Goal: Navigation & Orientation: Understand site structure

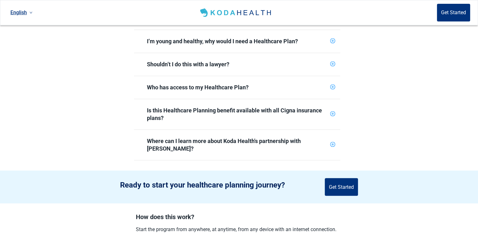
scroll to position [316, 0]
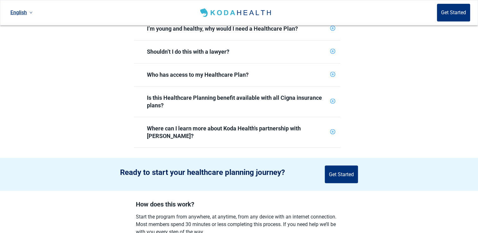
click at [446, 140] on main "Welcome, from Koda! My name is [PERSON_NAME], the Chief Medical Officer at [GEO…" at bounding box center [239, 133] width 478 height 848
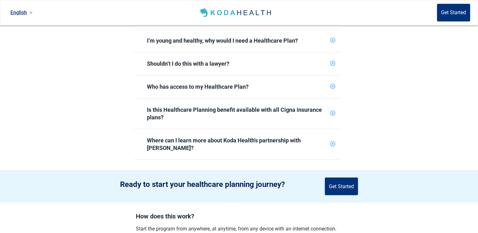
scroll to position [304, 0]
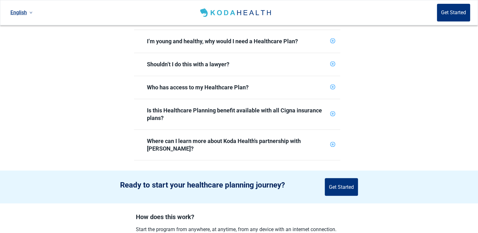
click at [334, 143] on icon "plus-circle" at bounding box center [333, 145] width 4 height 4
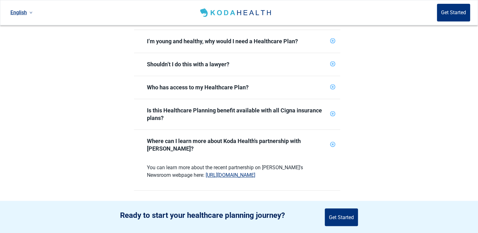
click at [334, 62] on icon "plus-circle" at bounding box center [333, 64] width 4 height 4
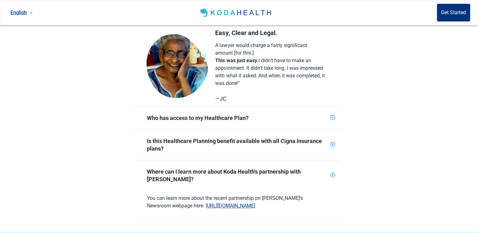
scroll to position [392, 0]
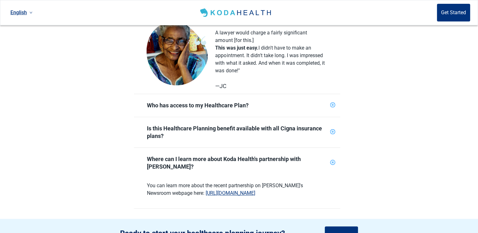
click at [334, 103] on icon "plus-circle" at bounding box center [333, 105] width 4 height 4
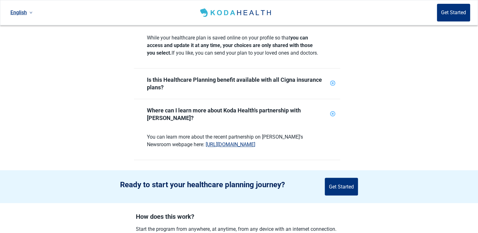
scroll to position [518, 0]
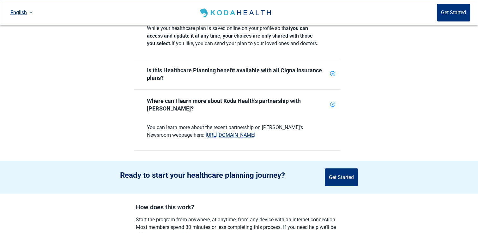
click at [333, 73] on icon "plus-circle" at bounding box center [333, 74] width 4 height 4
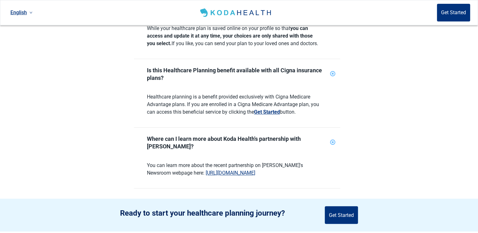
click at [333, 139] on icon "plus-circle" at bounding box center [333, 142] width 6 height 6
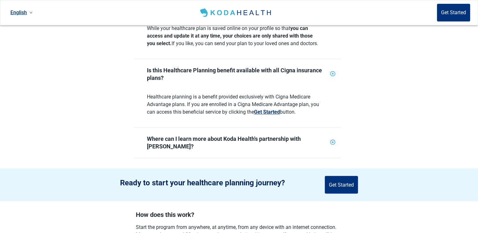
click at [333, 140] on icon "plus-circle" at bounding box center [333, 142] width 4 height 4
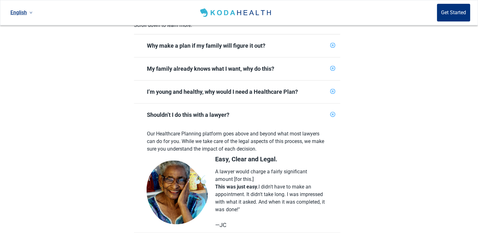
scroll to position [219, 0]
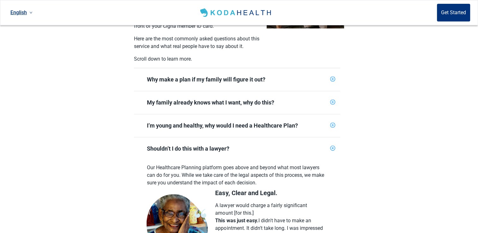
click at [334, 123] on icon "plus-circle" at bounding box center [332, 125] width 5 height 5
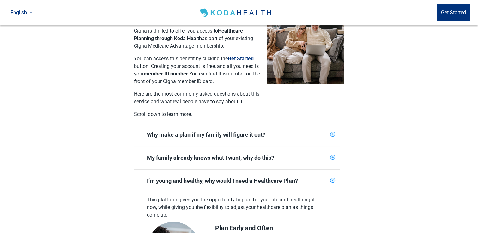
scroll to position [164, 0]
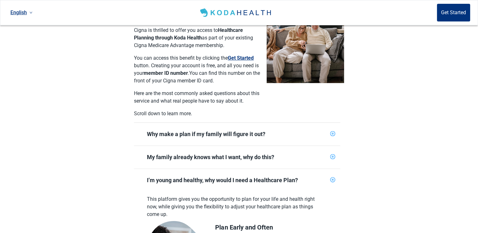
click at [331, 132] on icon "plus-circle" at bounding box center [333, 134] width 4 height 4
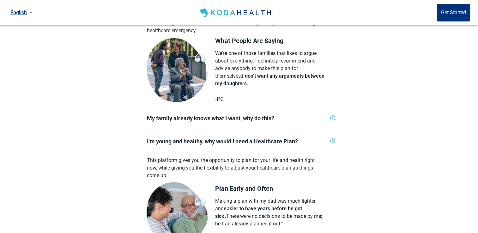
scroll to position [304, 0]
